Goal: Browse casually

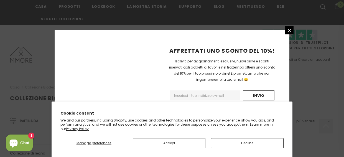
scroll to position [423, 0]
